Goal: Navigation & Orientation: Find specific page/section

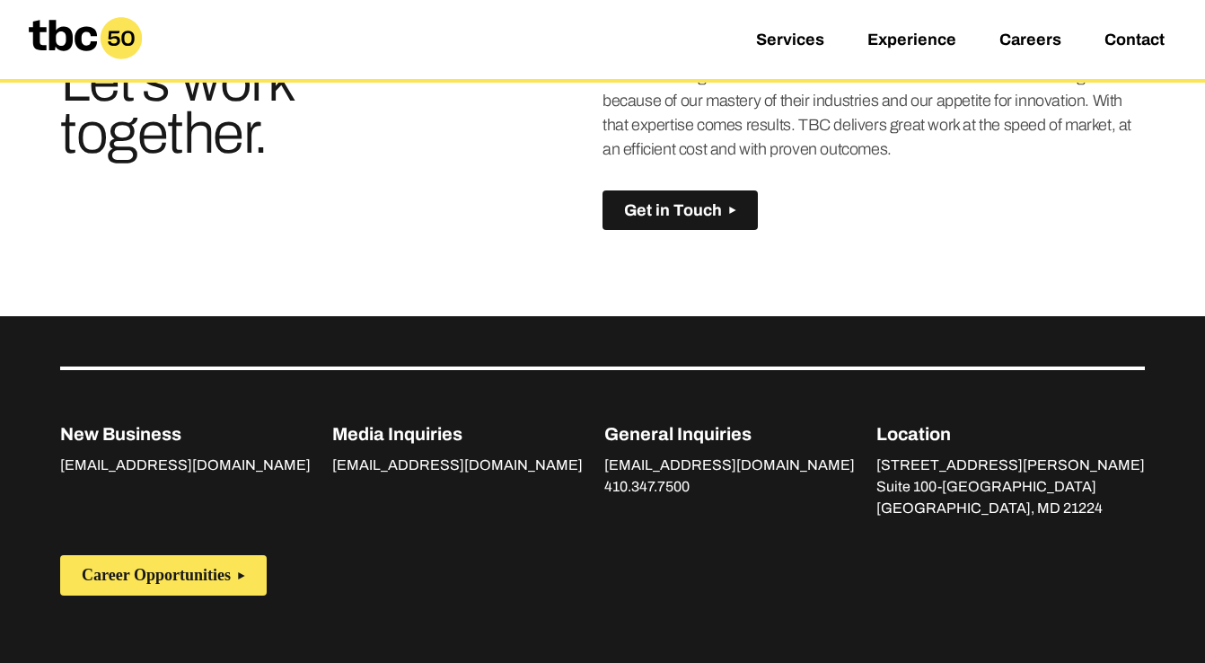
scroll to position [1337, 0]
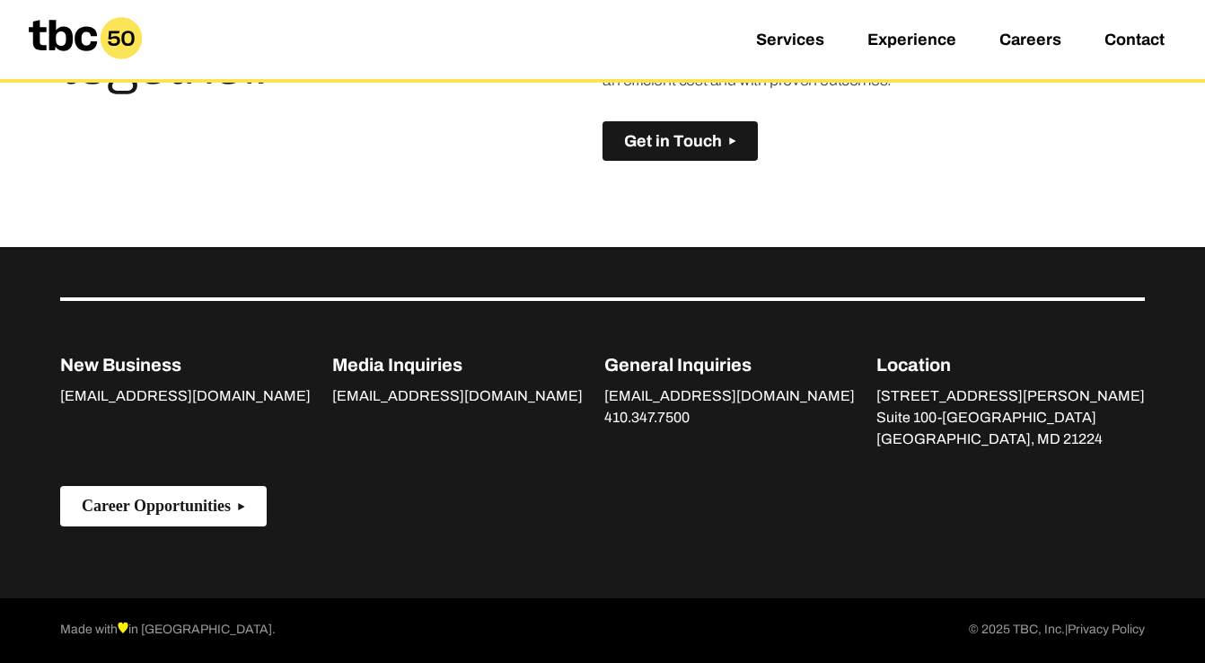
click at [231, 506] on span "Career Opportunities" at bounding box center [156, 505] width 149 height 19
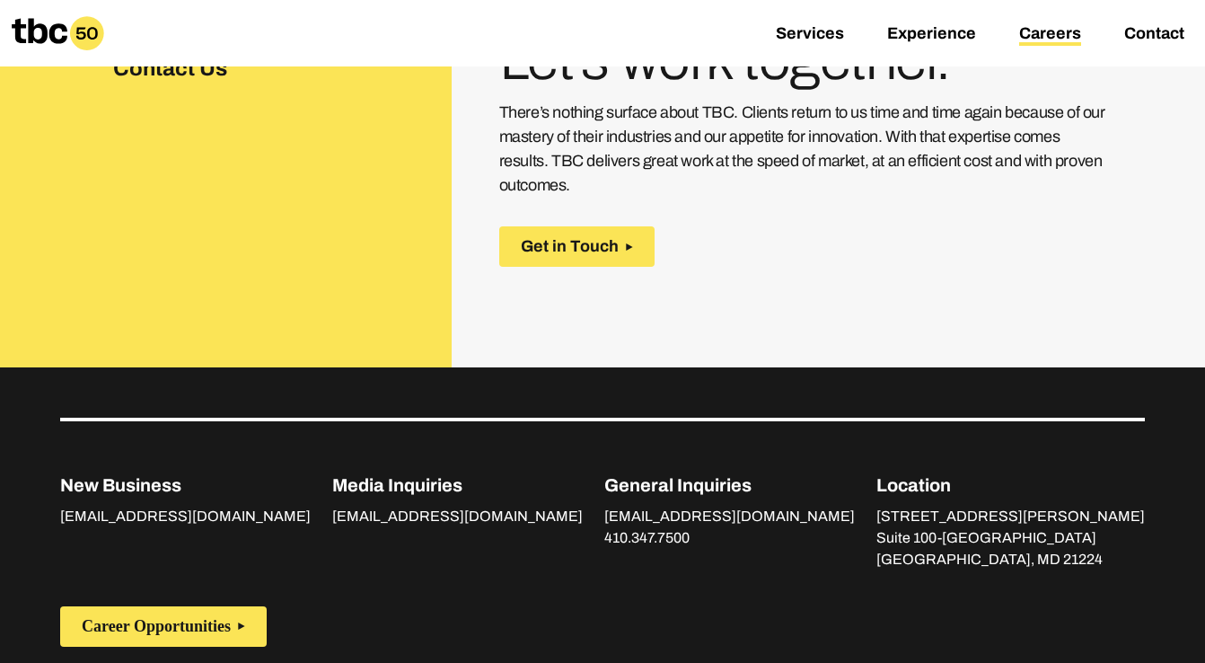
scroll to position [1036, 0]
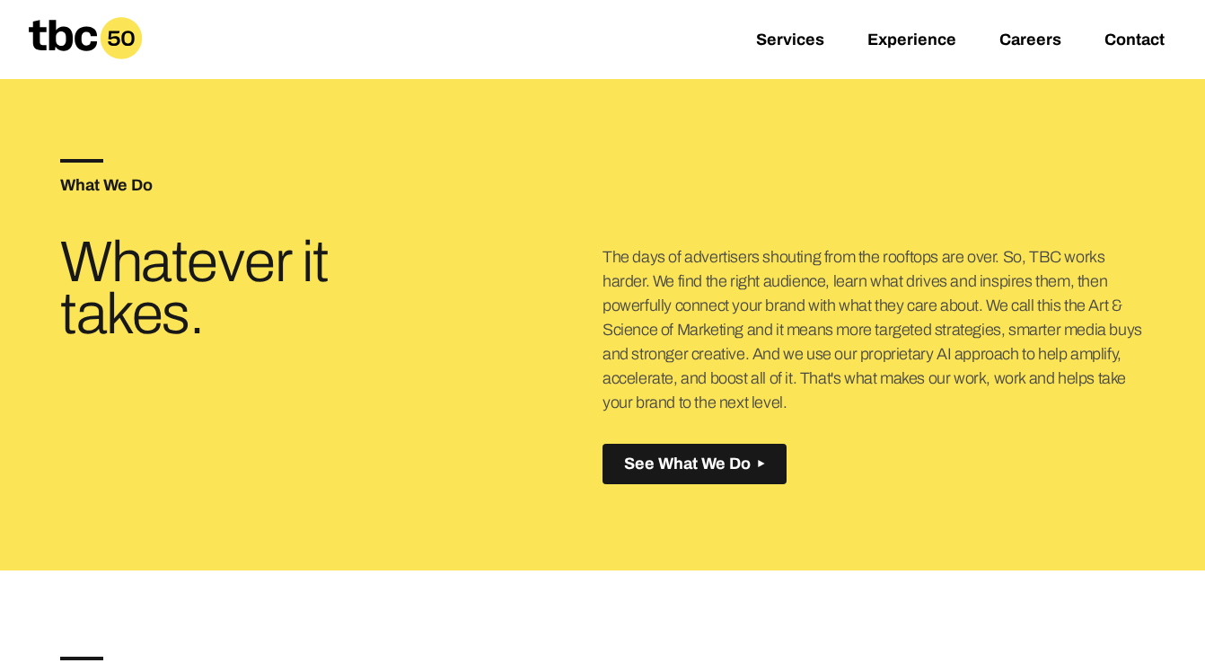
scroll to position [595, 0]
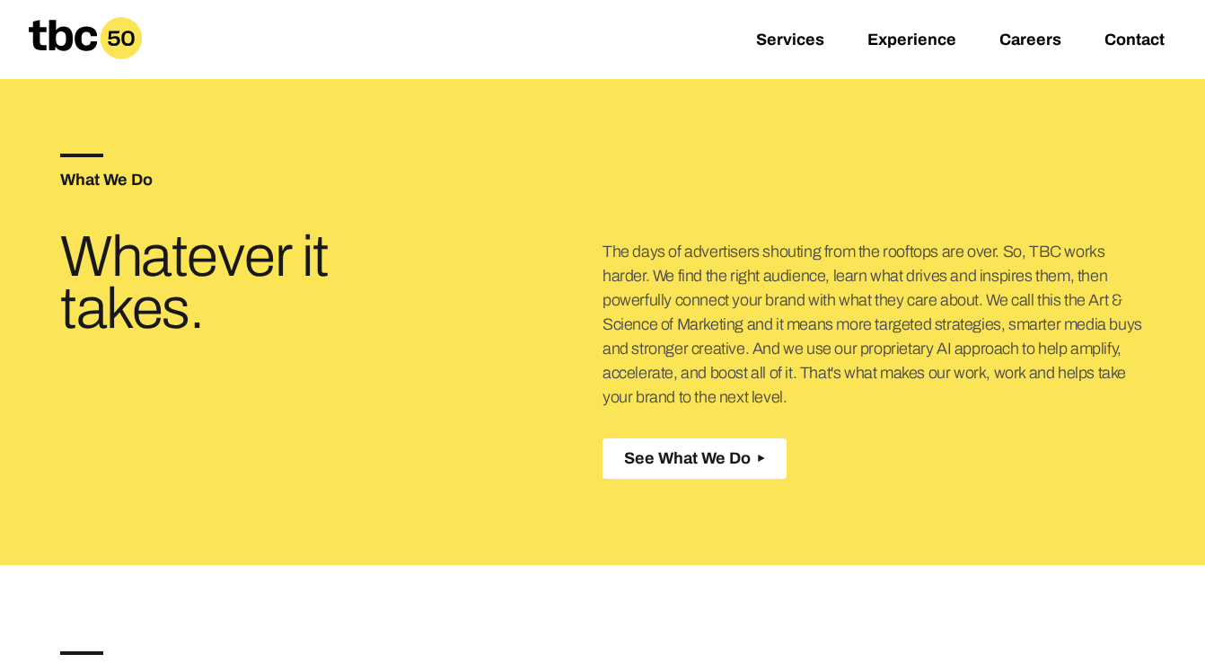
click at [676, 457] on span "See What We Do" at bounding box center [687, 458] width 127 height 19
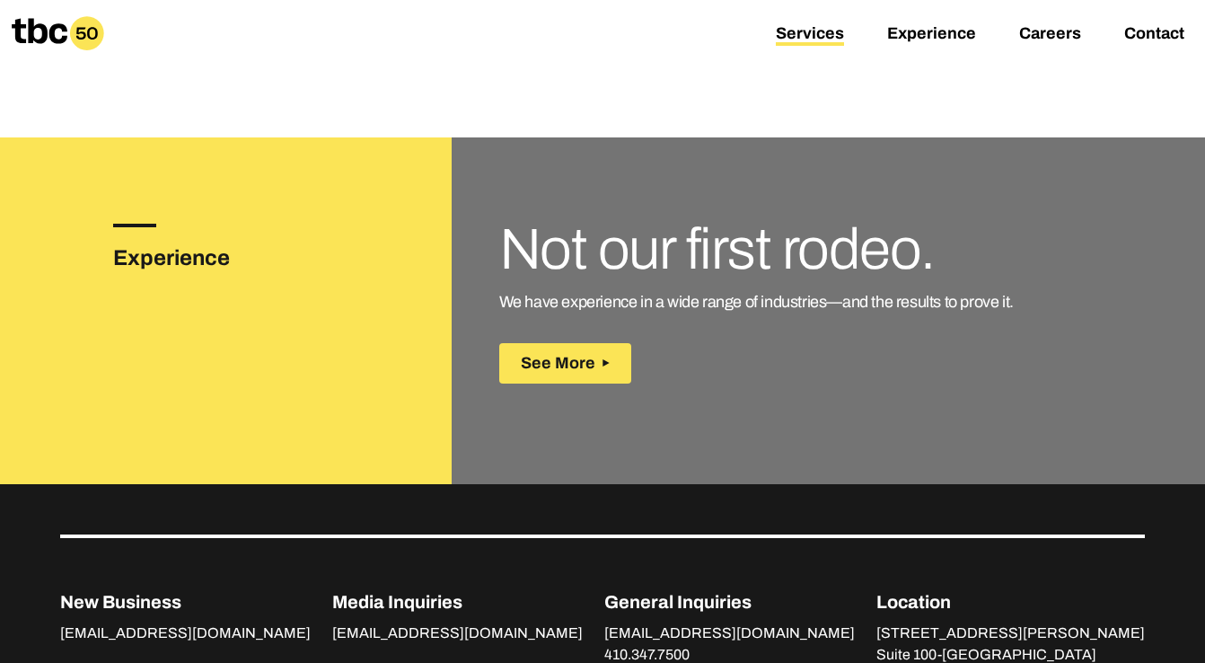
scroll to position [3029, 0]
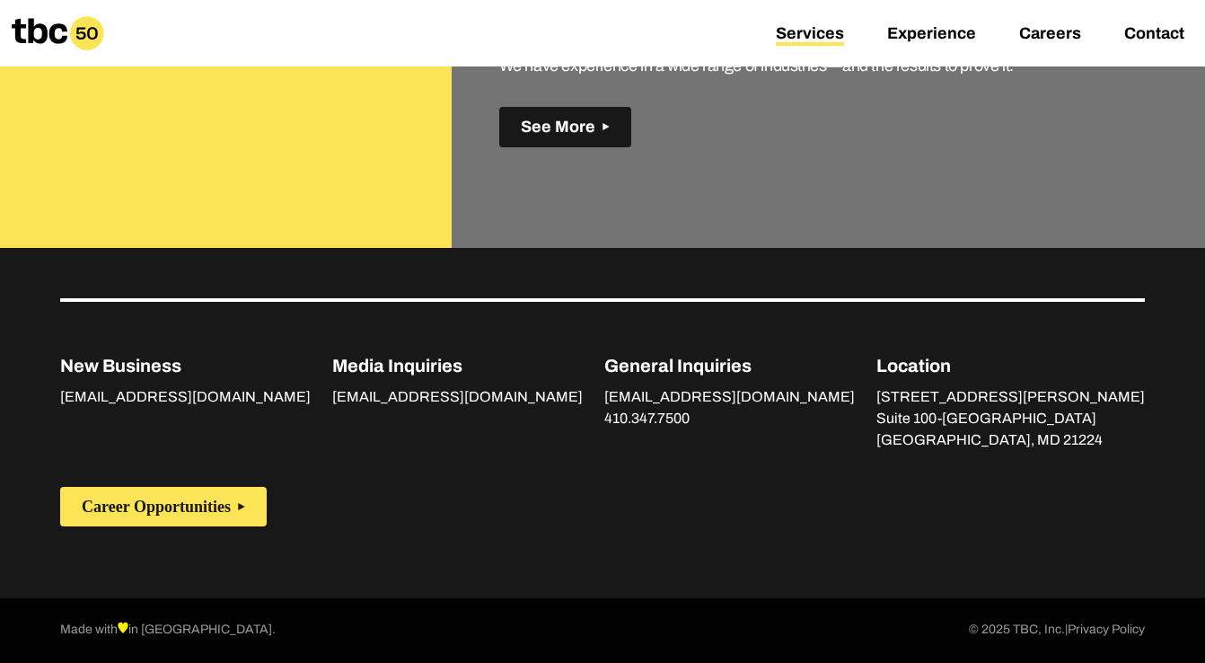
click at [558, 137] on button "See More" at bounding box center [565, 127] width 132 height 40
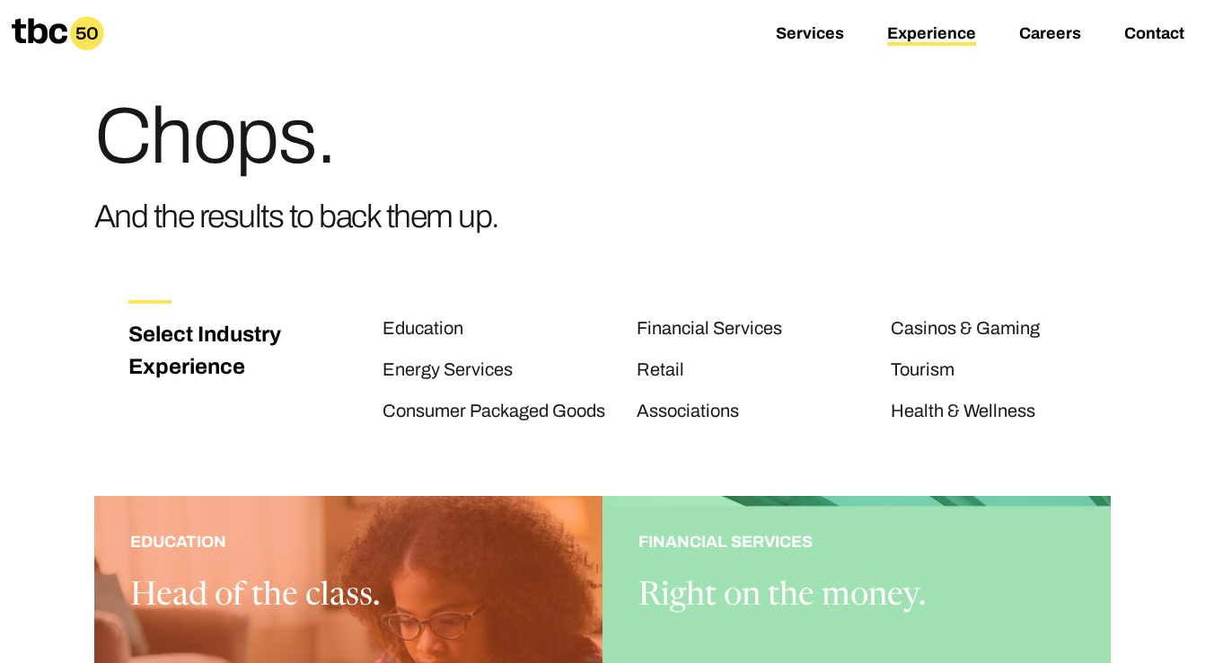
scroll to position [54, 0]
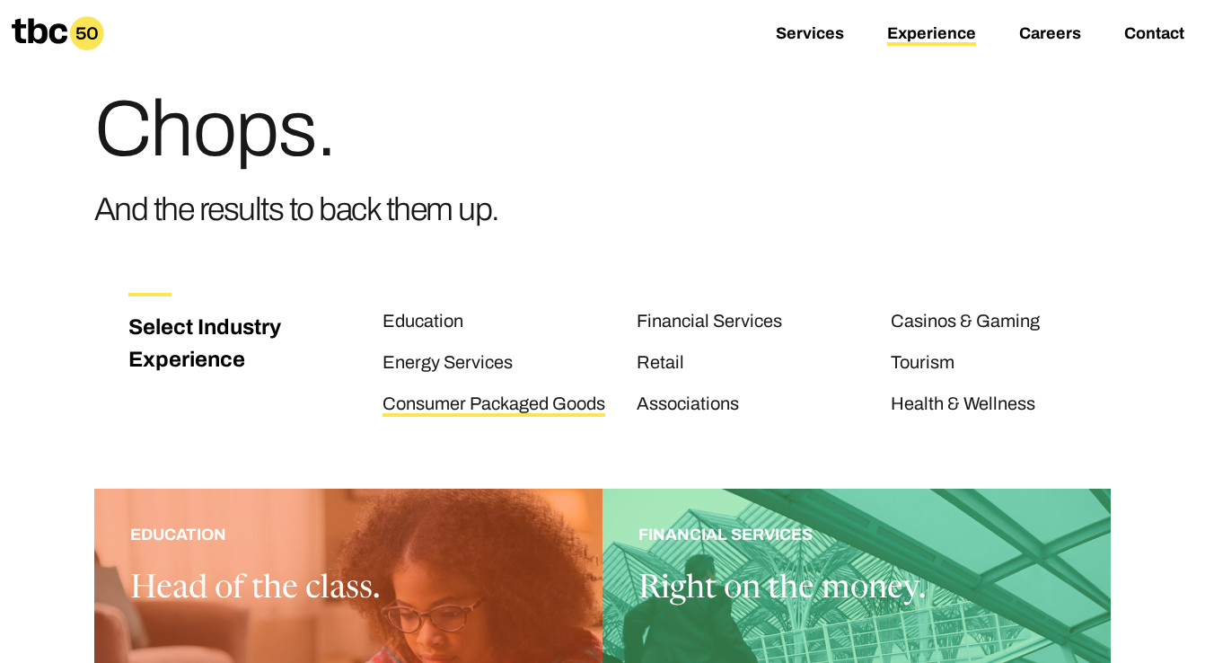
click at [466, 403] on link "Consumer Packaged Goods" at bounding box center [493, 404] width 223 height 23
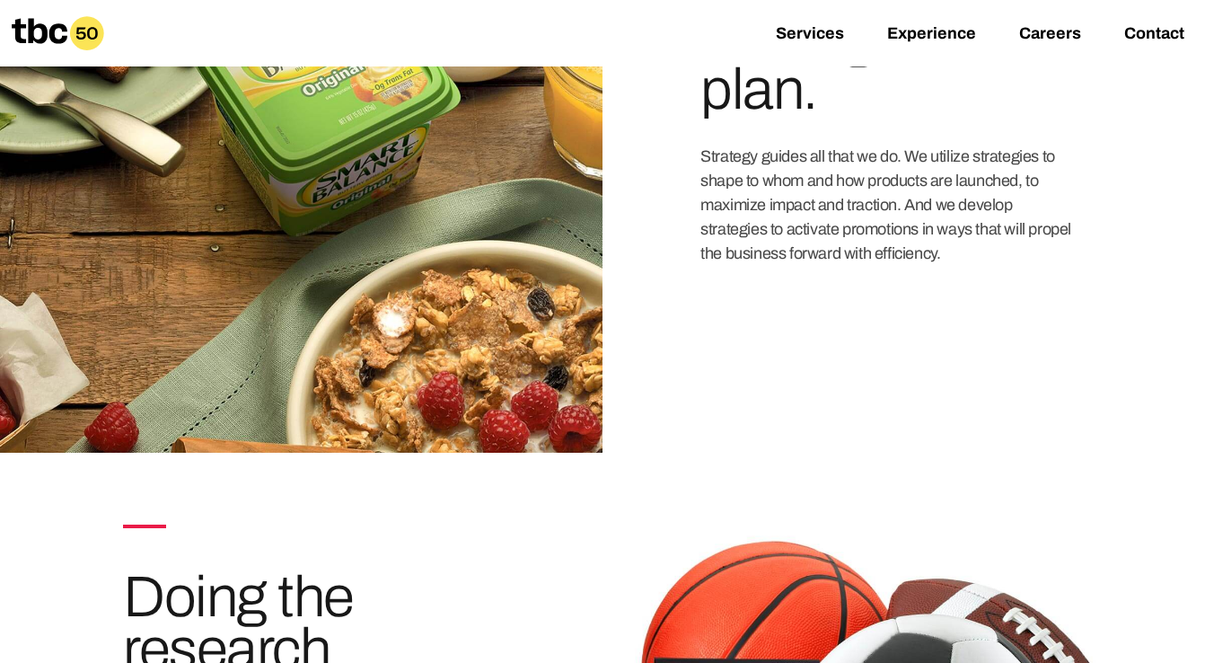
scroll to position [896, 0]
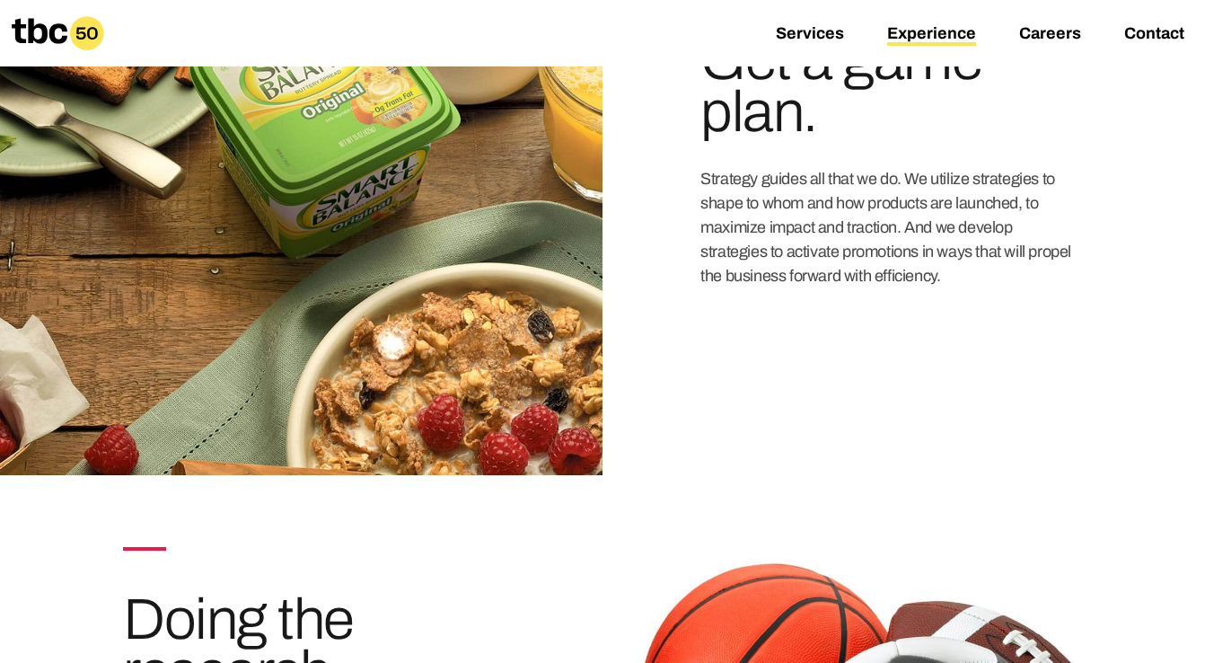
click at [930, 31] on link "Experience" at bounding box center [931, 35] width 89 height 22
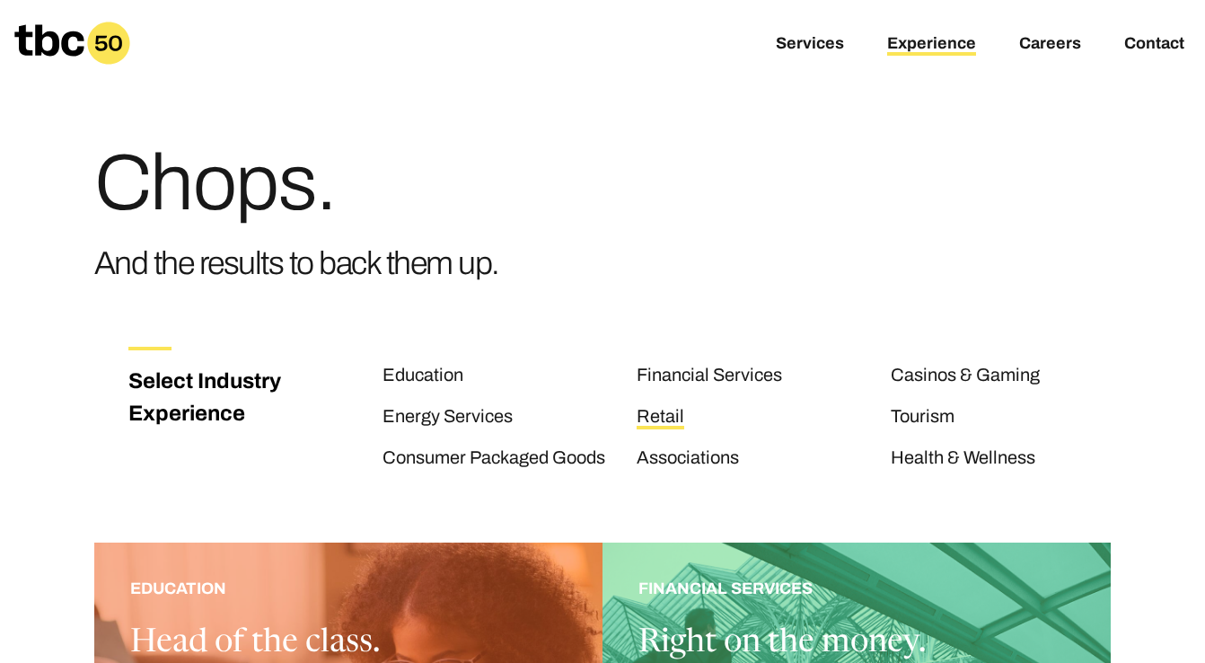
click at [662, 412] on link "Retail" at bounding box center [661, 417] width 48 height 23
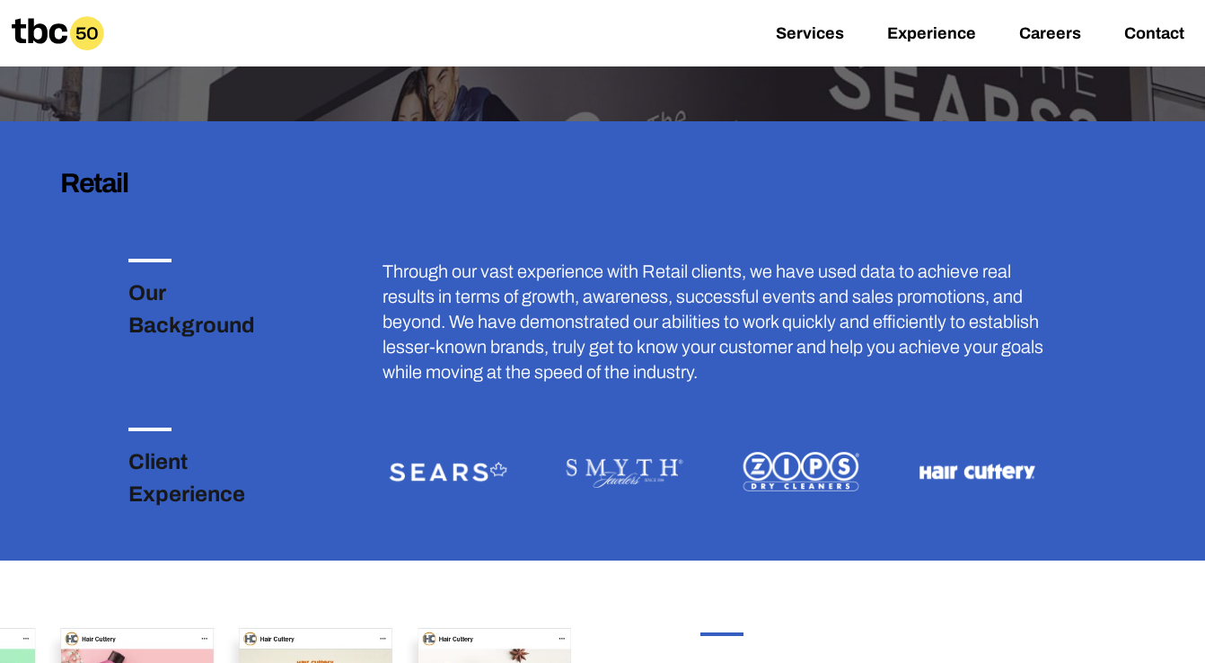
scroll to position [277, 0]
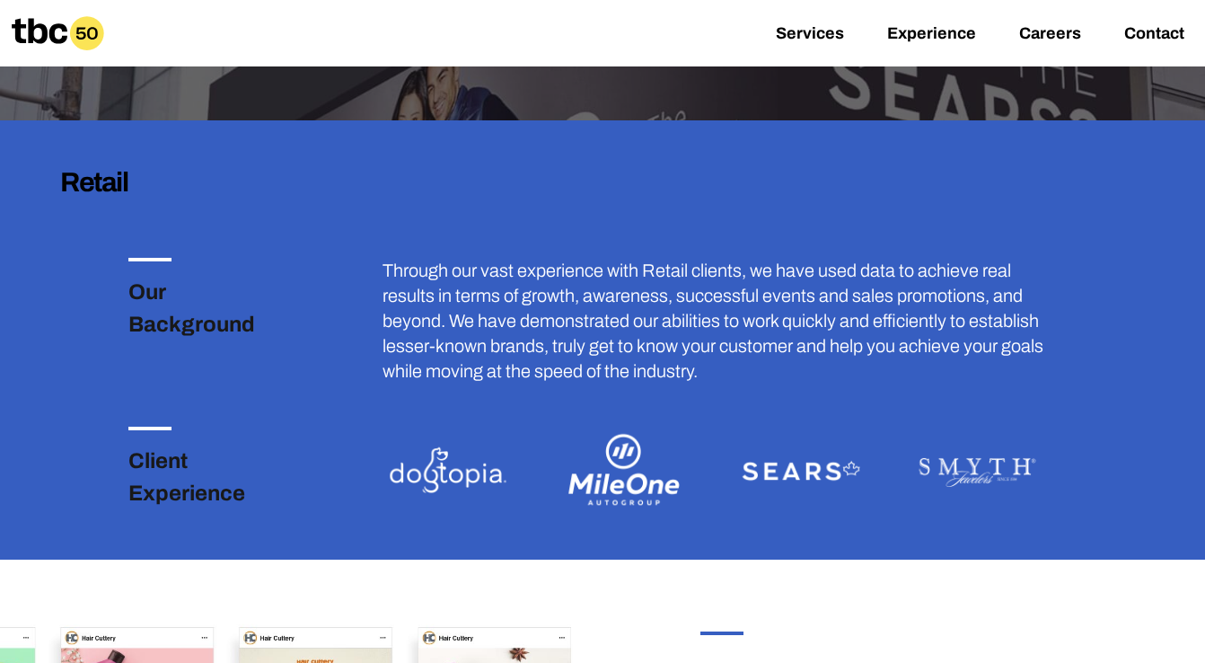
click at [969, 465] on img at bounding box center [977, 470] width 132 height 88
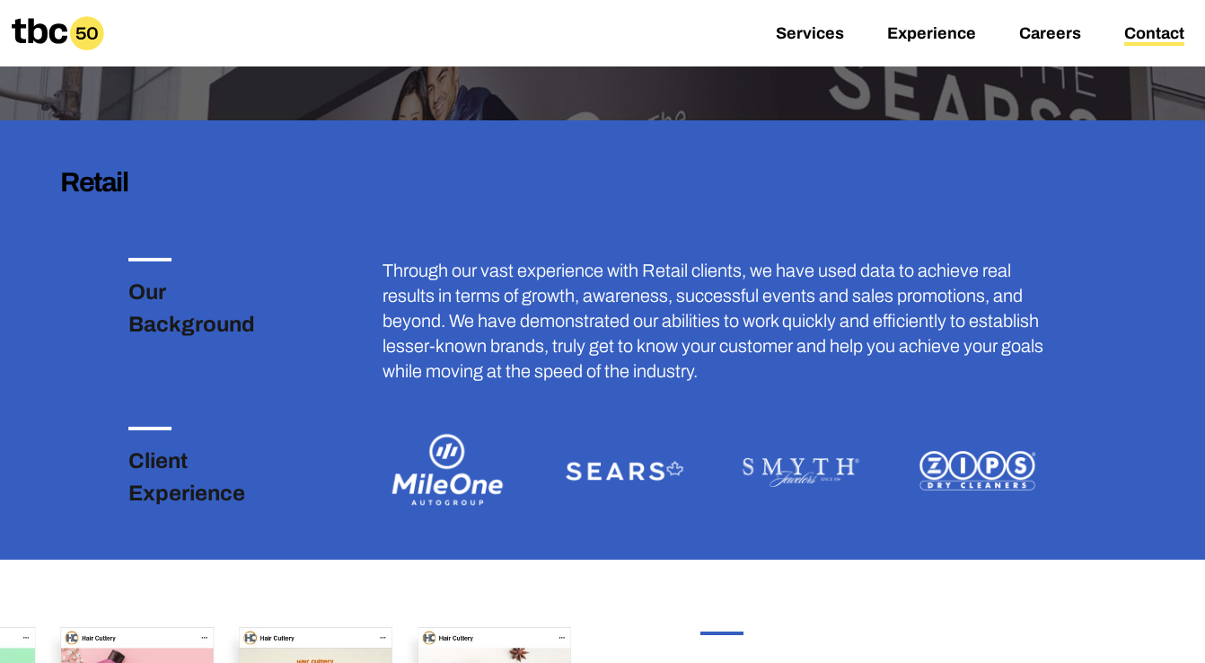
click at [1167, 38] on link "Contact" at bounding box center [1154, 35] width 60 height 22
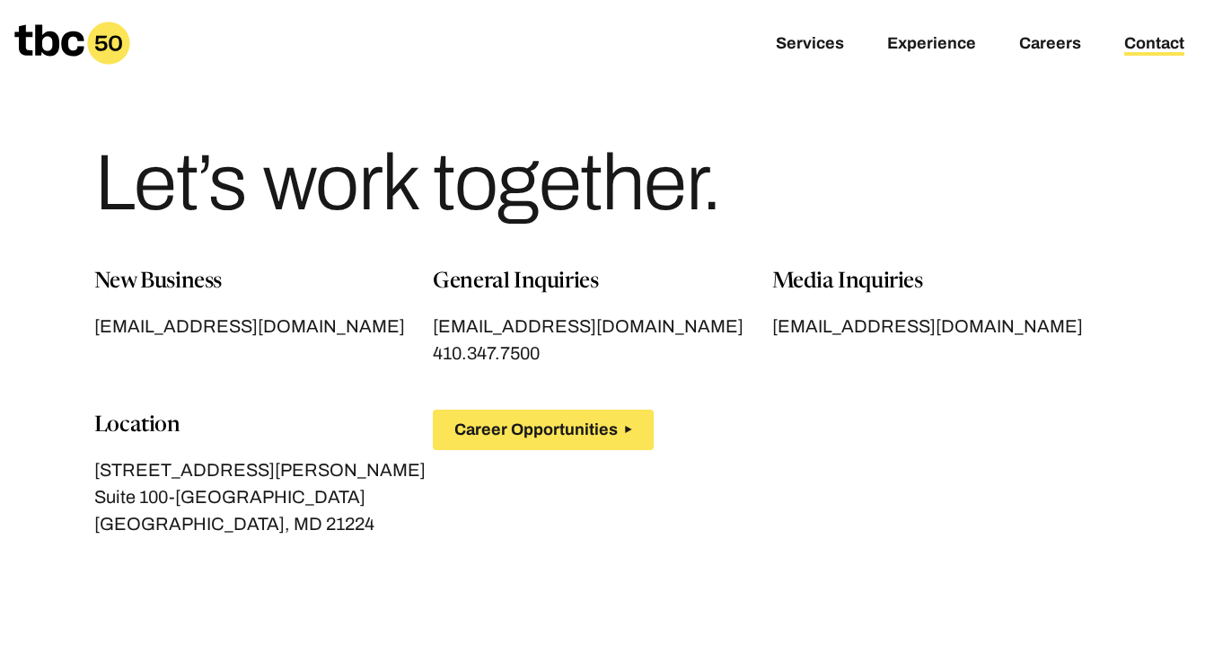
click at [41, 42] on icon at bounding box center [48, 39] width 69 height 31
